Goal: Information Seeking & Learning: Learn about a topic

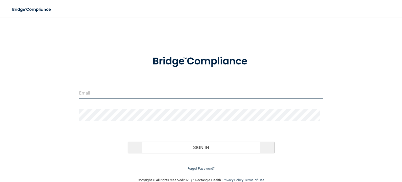
type input "[EMAIL_ADDRESS][DOMAIN_NAME]"
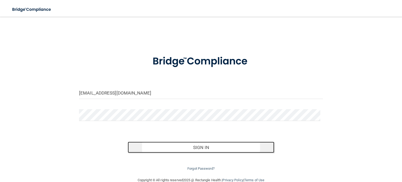
click at [205, 146] on button "Sign In" at bounding box center [201, 148] width 146 height 12
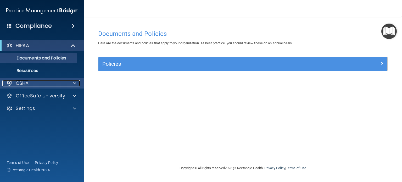
click at [48, 86] on div "OSHA" at bounding box center [34, 83] width 65 height 6
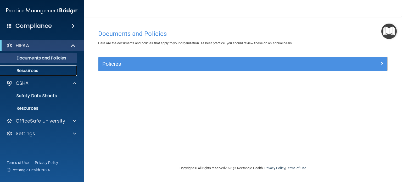
click at [27, 71] on p "Resources" at bounding box center [38, 70] width 71 height 5
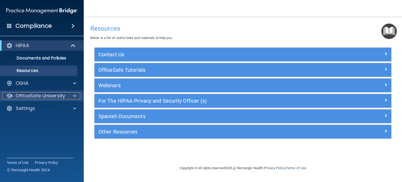
click at [64, 99] on p "OfficeSafe University" at bounding box center [40, 96] width 49 height 6
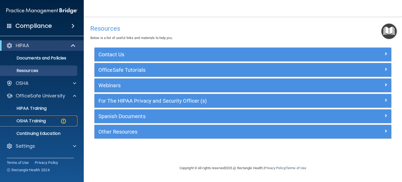
click at [42, 121] on p "OSHA Training" at bounding box center [24, 120] width 42 height 5
